Goal: Check status: Check status

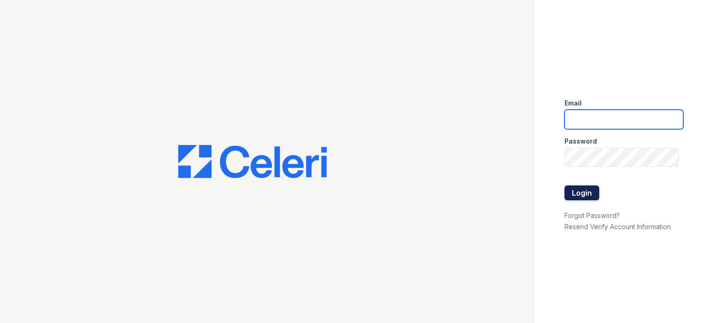
type input "[EMAIL_ADDRESS][DOMAIN_NAME]"
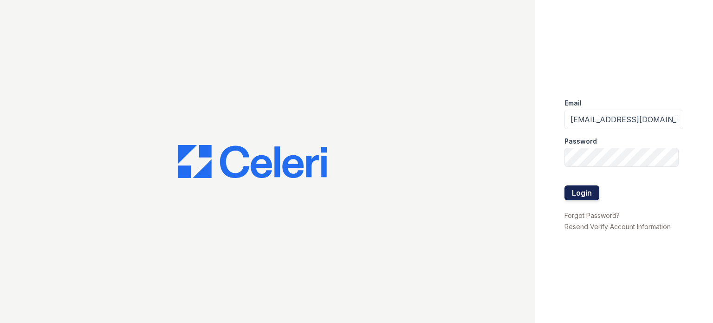
click at [588, 190] on button "Login" at bounding box center [582, 192] width 35 height 15
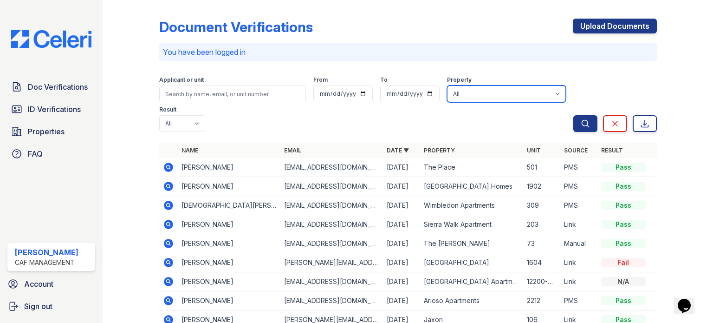
drag, startPoint x: 491, startPoint y: 92, endPoint x: 495, endPoint y: 101, distance: 9.3
click at [491, 92] on select "All 2929 Wycliff 29 Fifty 4443 Ocean Drive Arioso Apartments Artisan Park Apart…" at bounding box center [506, 93] width 119 height 17
select select "4710"
click at [447, 85] on select "All 2929 [GEOGRAPHIC_DATA] 29 Fifty [STREET_ADDRESS][GEOGRAPHIC_DATA] [GEOGRAPH…" at bounding box center [506, 93] width 119 height 17
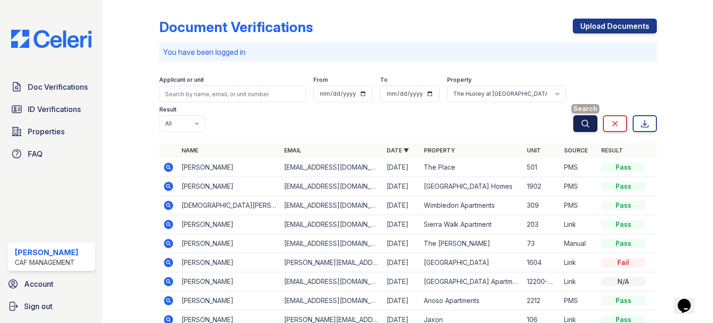
click at [581, 124] on icon "submit" at bounding box center [585, 123] width 9 height 9
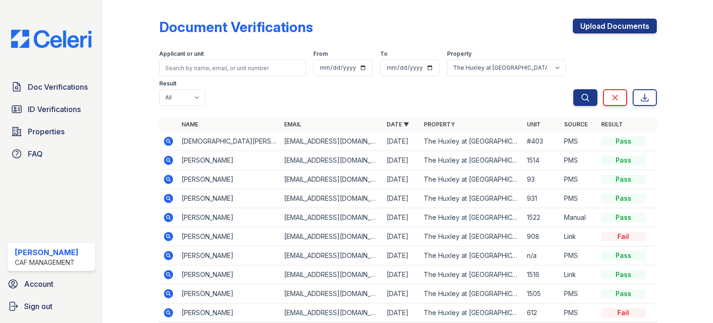
click at [169, 200] on icon at bounding box center [168, 198] width 9 height 9
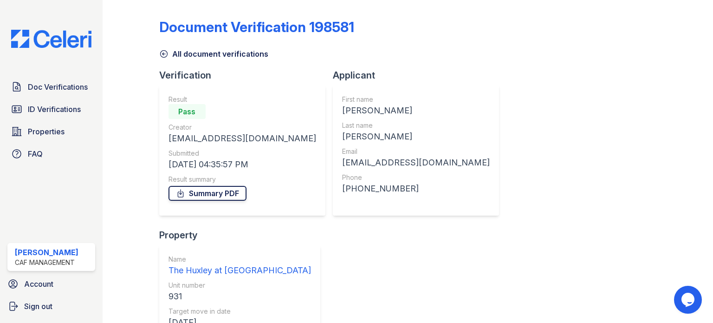
click at [202, 197] on link "Summary PDF" at bounding box center [208, 193] width 78 height 15
click at [320, 245] on div "Name The Huxley at Medical Center Unit number 931 Target move in date 09/30/25" at bounding box center [239, 293] width 161 height 97
click at [32, 207] on div "Doc Verifications ID Verifications Properties FAQ Dolores Hernandez CAF Managem…" at bounding box center [51, 161] width 103 height 323
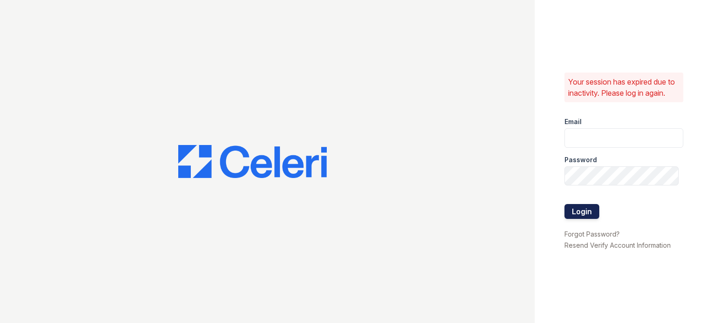
type input "dhernandez@cafmanagement.com"
click at [575, 211] on button "Login" at bounding box center [582, 211] width 35 height 15
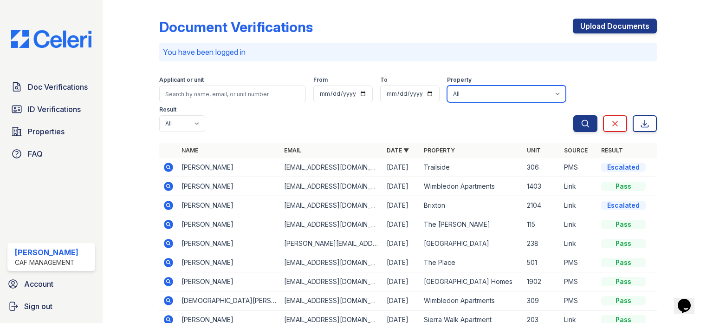
click at [515, 94] on select "All 2929 [GEOGRAPHIC_DATA] 29 Fifty [STREET_ADDRESS][GEOGRAPHIC_DATA] [GEOGRAPH…" at bounding box center [506, 93] width 119 height 17
select select "4710"
click at [447, 85] on select "All 2929 Wycliff 29 Fifty 4443 Ocean Drive Arioso Apartments Artisan Park Apart…" at bounding box center [506, 93] width 119 height 17
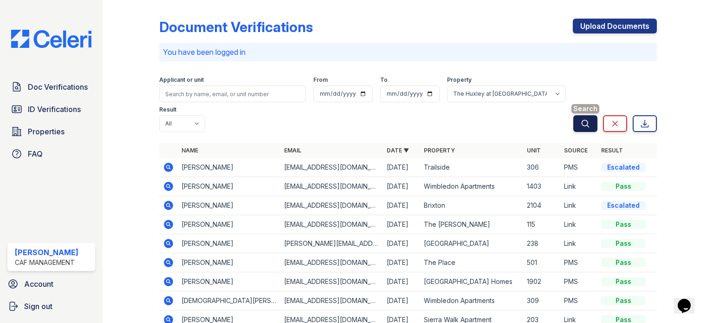
click at [582, 123] on icon "submit" at bounding box center [585, 123] width 7 height 7
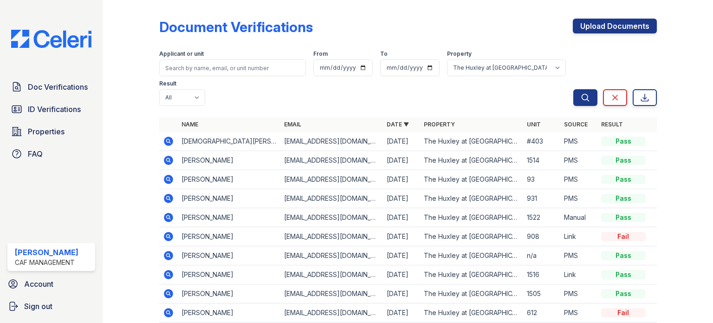
click at [168, 198] on icon at bounding box center [168, 198] width 11 height 11
